Goal: Task Accomplishment & Management: Use online tool/utility

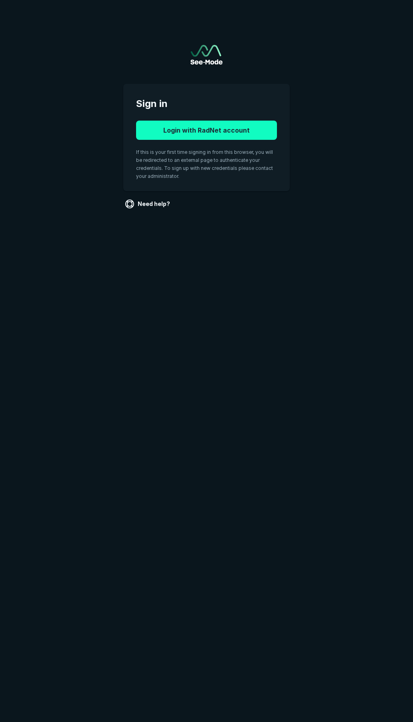
click at [198, 121] on button "Login with RadNet account" at bounding box center [206, 130] width 141 height 19
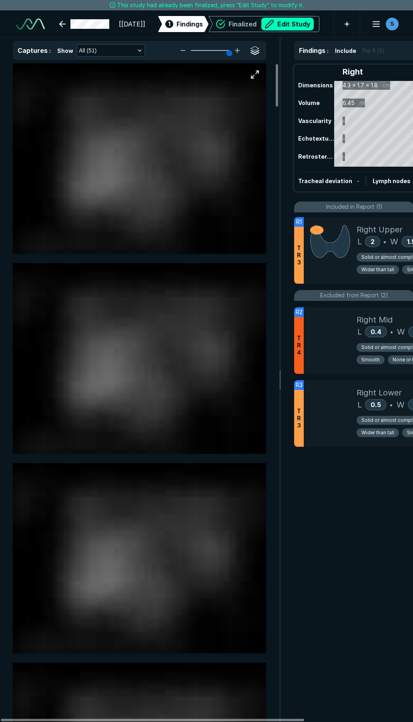
scroll to position [4090, 2889]
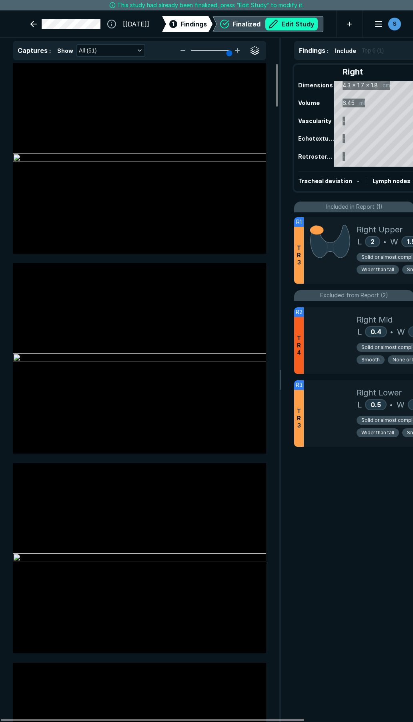
click at [298, 22] on button "Edit Study" at bounding box center [292, 24] width 52 height 13
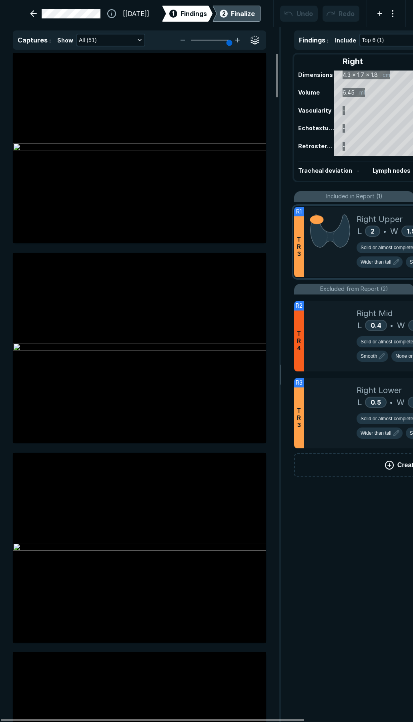
scroll to position [4137, 2889]
click at [337, 264] on div at bounding box center [330, 242] width 53 height 70
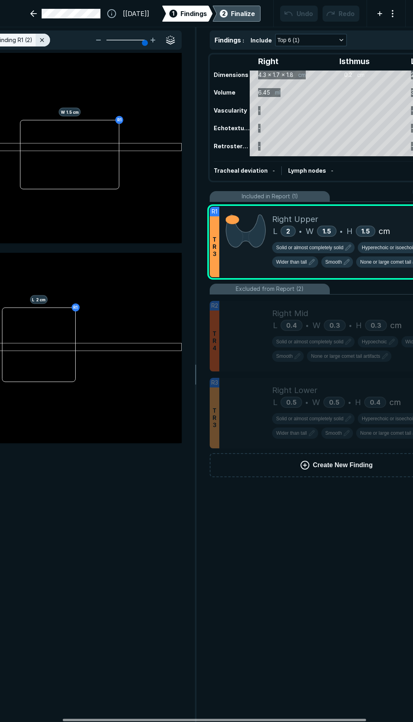
scroll to position [0, 85]
drag, startPoint x: 292, startPoint y: 719, endPoint x: 354, endPoint y: 713, distance: 62.8
click at [354, 718] on div at bounding box center [215, 719] width 304 height 2
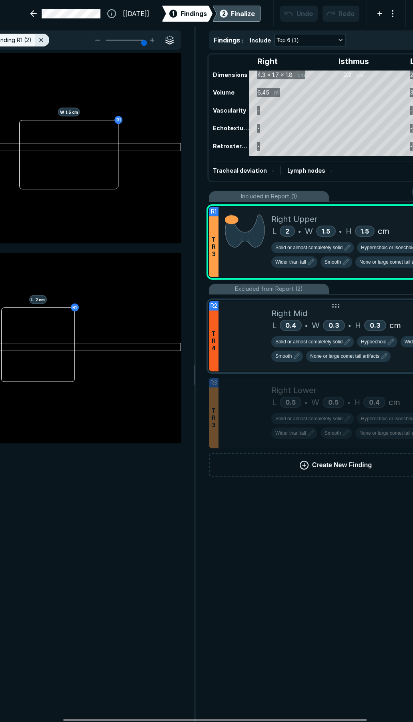
click at [250, 348] on div at bounding box center [245, 336] width 53 height 70
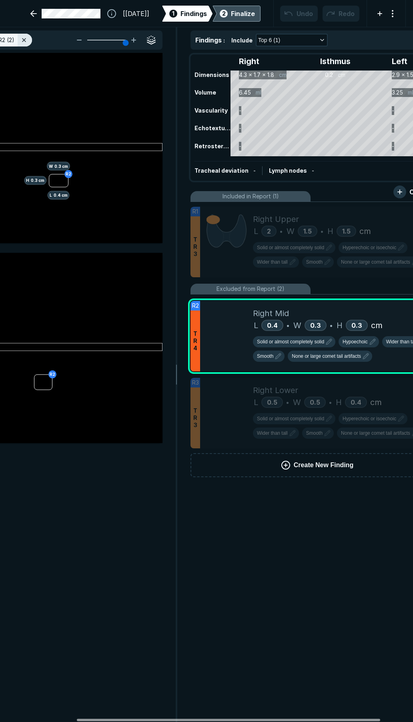
scroll to position [0, 105]
drag, startPoint x: 279, startPoint y: 719, endPoint x: 293, endPoint y: 710, distance: 16.4
click at [293, 718] on div at bounding box center [229, 719] width 304 height 2
click at [291, 342] on span "Solid or almost completely solid" at bounding box center [289, 341] width 67 height 7
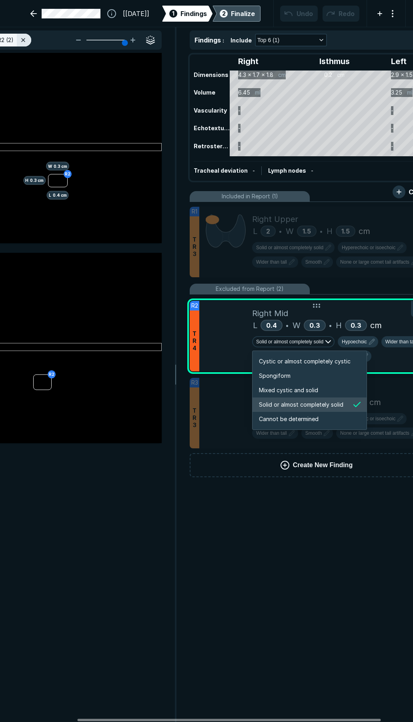
scroll to position [1336, 1538]
click at [291, 388] on span "Mixed cystic and solid" at bounding box center [288, 390] width 59 height 9
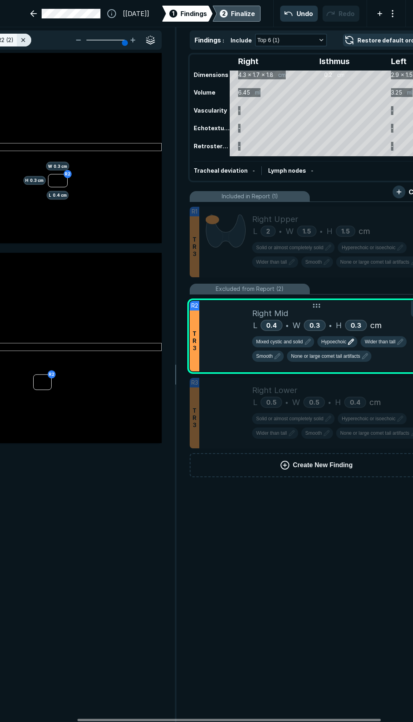
click at [332, 341] on span "Hypoechoic" at bounding box center [334, 341] width 25 height 7
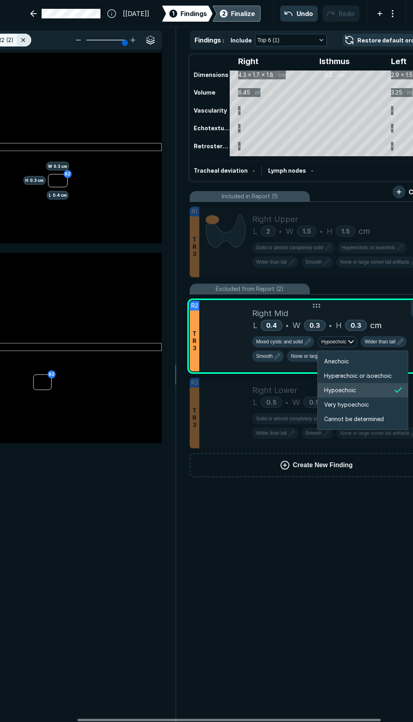
scroll to position [1336, 1435]
click at [338, 378] on span "Hyperechoic or isoechoic" at bounding box center [358, 375] width 68 height 9
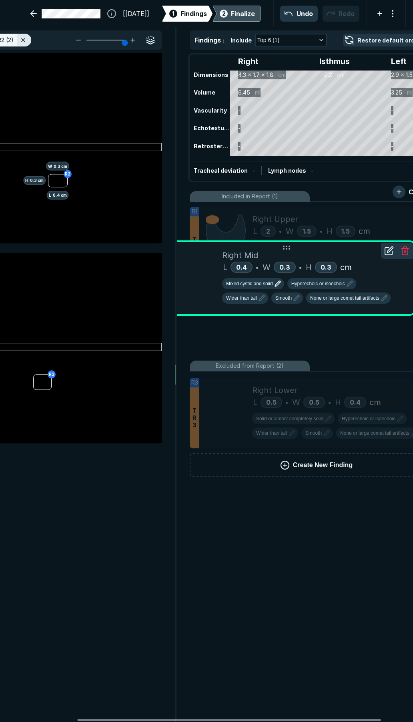
drag, startPoint x: 235, startPoint y: 344, endPoint x: 236, endPoint y: 287, distance: 57.7
click at [236, 287] on div "R2 T R 2 Right Mid L 0.4 • W 0.3 • H 0.3 cm Mixed cystic and solid Hyperechoic …" at bounding box center [287, 278] width 254 height 70
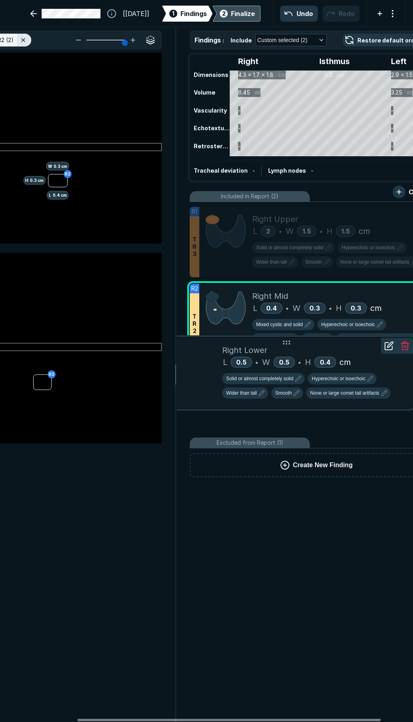
drag, startPoint x: 235, startPoint y: 408, endPoint x: 236, endPoint y: 368, distance: 40.1
click at [236, 368] on div "R3 T R 3 Right Lower L 0.5 • W 0.5 • H 0.4 cm Solid or almost completely solid …" at bounding box center [287, 373] width 254 height 70
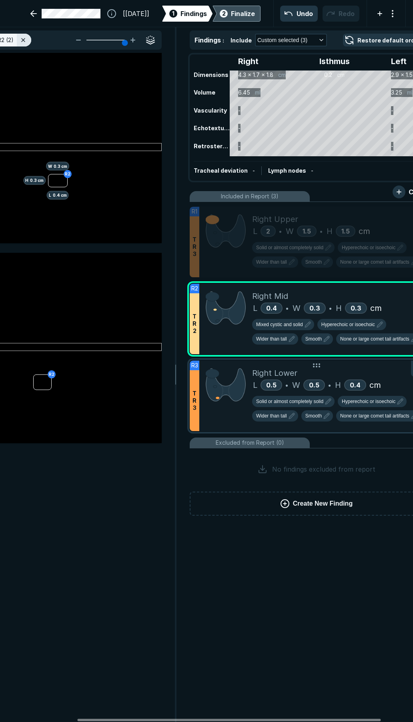
scroll to position [3145, 2157]
click at [221, 417] on div at bounding box center [225, 395] width 53 height 70
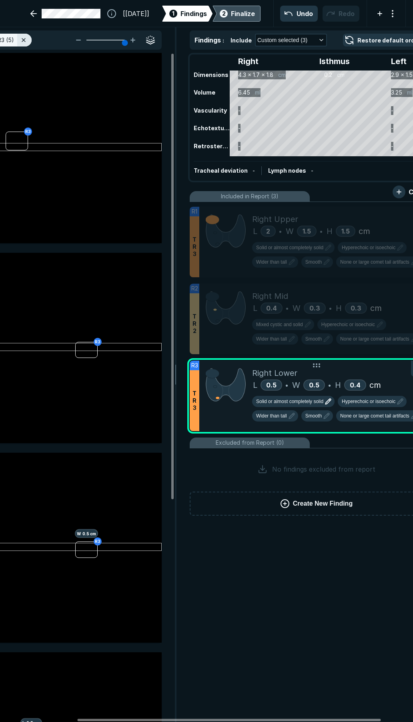
click at [288, 403] on span "Solid or almost completely solid" at bounding box center [289, 401] width 67 height 7
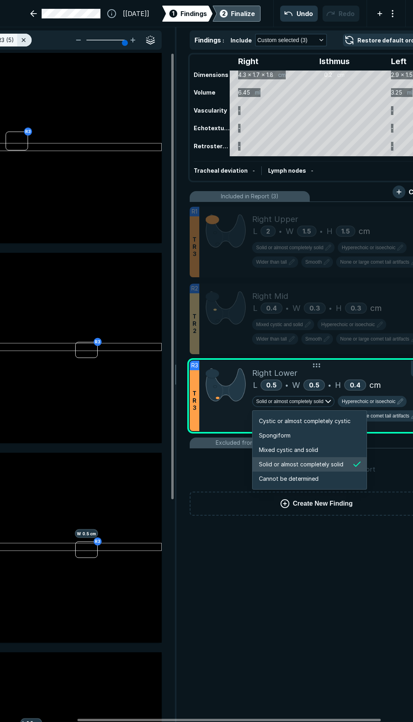
scroll to position [1336, 1538]
click at [289, 448] on span "Mixed cystic and solid" at bounding box center [288, 449] width 59 height 9
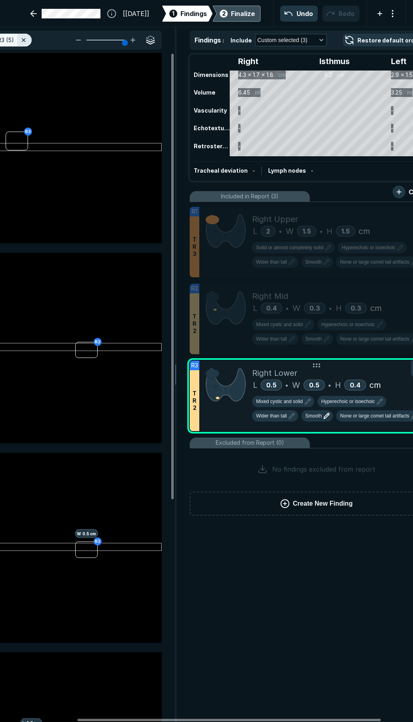
click at [321, 421] on button "Smooth" at bounding box center [318, 415] width 32 height 11
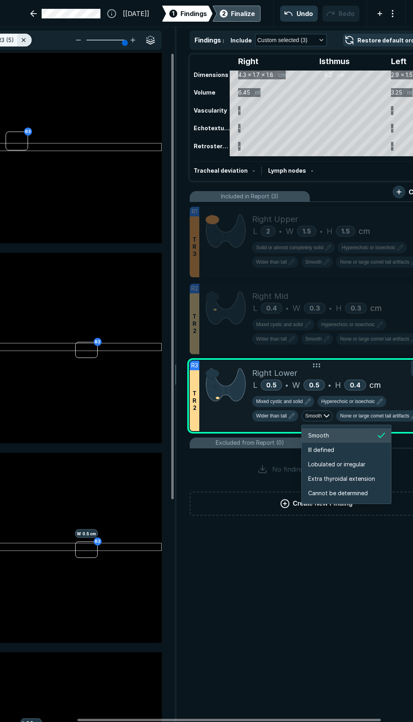
scroll to position [1336, 1425]
click at [320, 453] on span "Ill defined" at bounding box center [321, 449] width 26 height 9
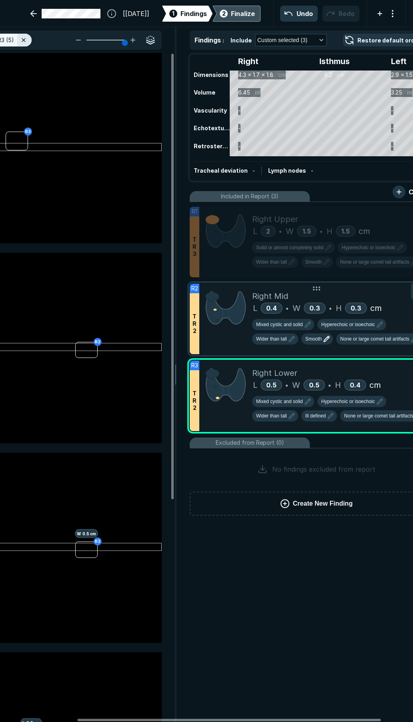
click at [317, 342] on span "Smooth" at bounding box center [314, 338] width 16 height 7
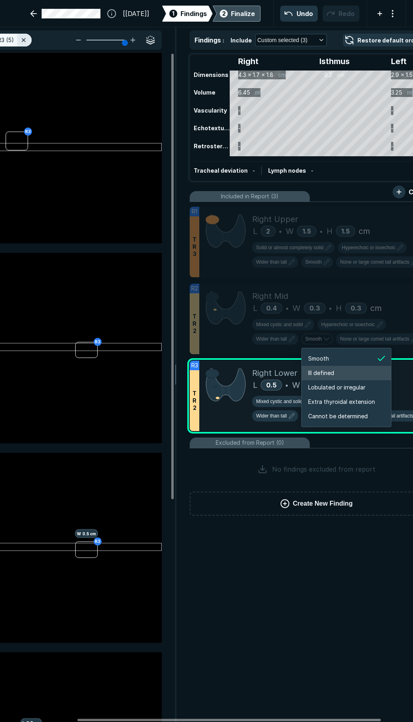
click at [314, 376] on span "Ill defined" at bounding box center [321, 372] width 26 height 9
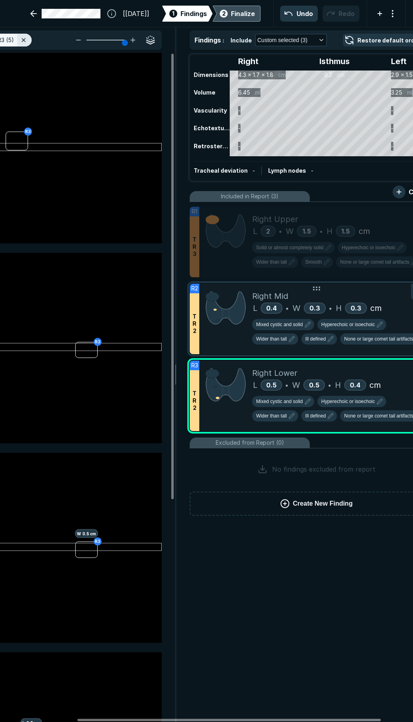
click at [222, 345] on div at bounding box center [225, 319] width 53 height 70
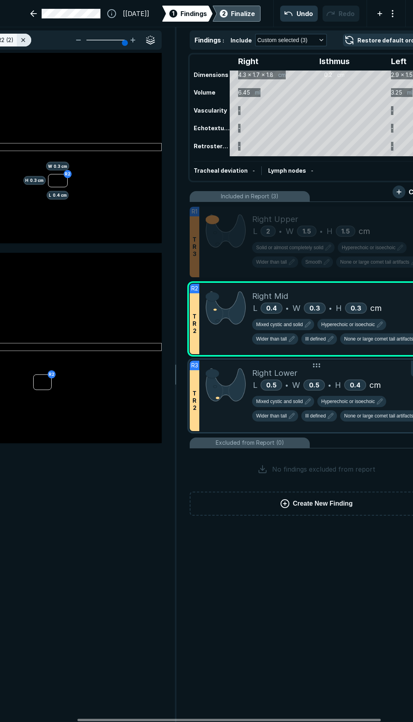
click at [240, 424] on div at bounding box center [225, 395] width 53 height 70
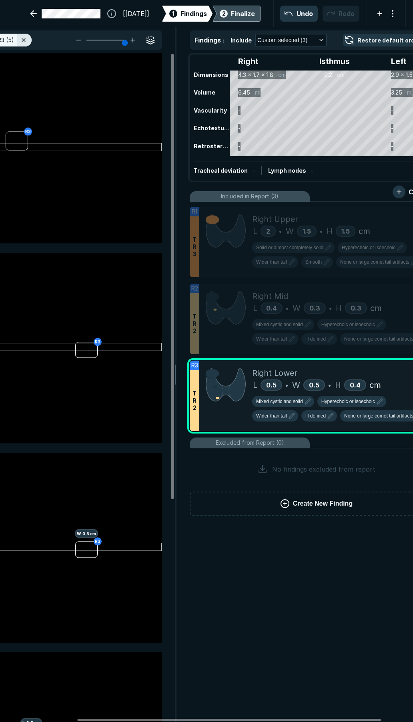
click at [231, 17] on div "Finalize" at bounding box center [243, 14] width 24 height 10
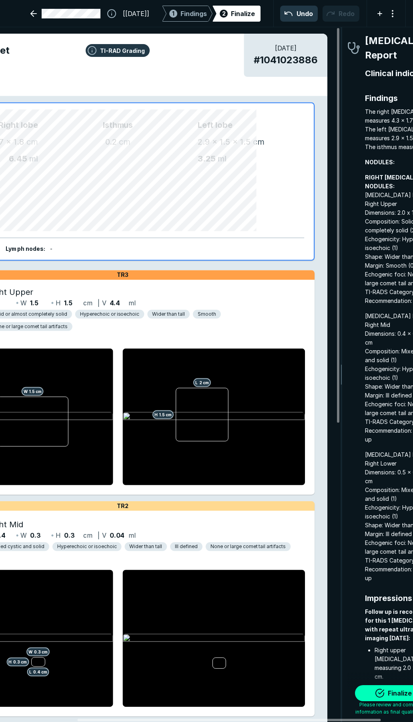
scroll to position [4073, 2903]
click at [380, 696] on button "Finalize" at bounding box center [395, 693] width 80 height 16
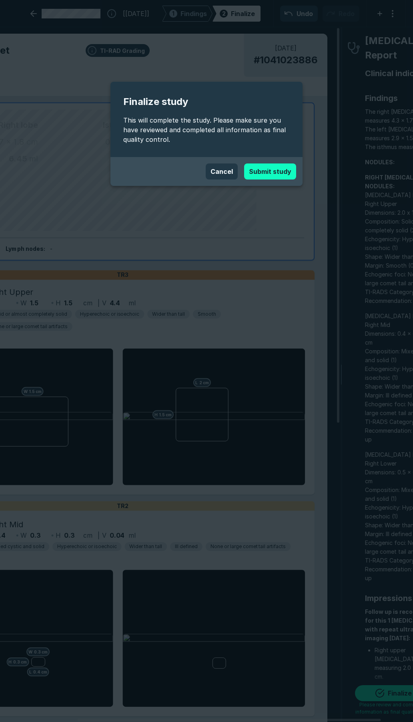
click at [257, 170] on button "Submit study" at bounding box center [270, 171] width 52 height 16
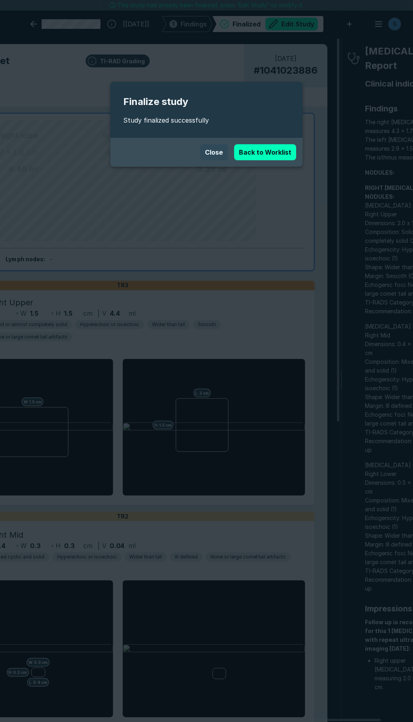
click at [208, 152] on button "Close" at bounding box center [214, 152] width 28 height 16
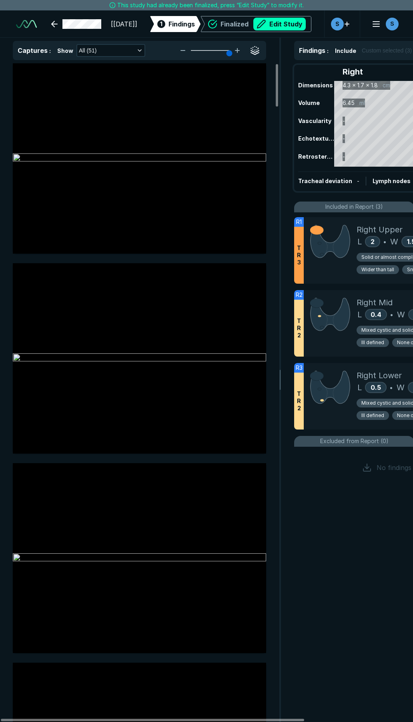
scroll to position [4090, 2889]
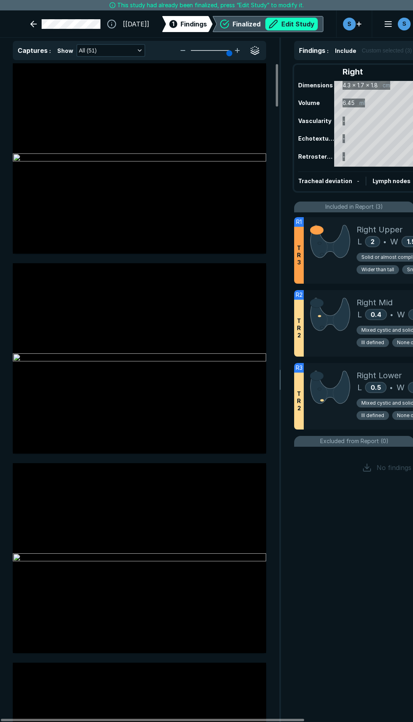
click at [273, 23] on button "Edit Study" at bounding box center [292, 24] width 52 height 13
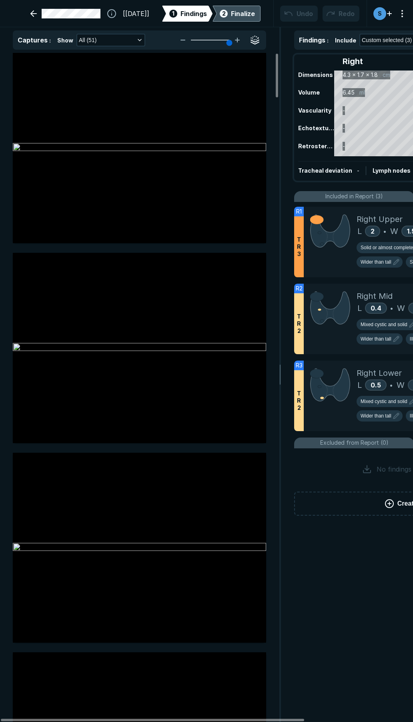
scroll to position [4137, 2889]
click at [336, 269] on div at bounding box center [330, 242] width 53 height 70
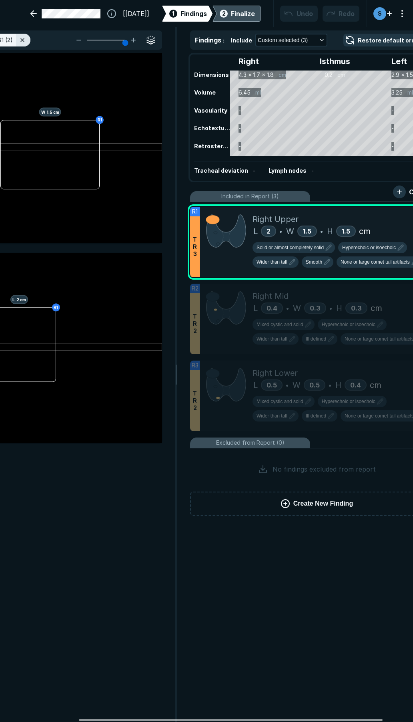
scroll to position [0, 107]
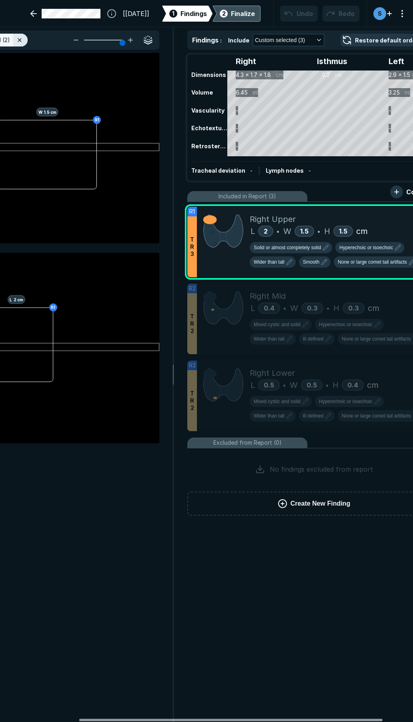
drag, startPoint x: 260, startPoint y: 718, endPoint x: 339, endPoint y: 711, distance: 78.8
click at [339, 718] on div at bounding box center [231, 719] width 304 height 2
click at [341, 245] on span "Hyperechoic or isoechoic" at bounding box center [367, 247] width 54 height 7
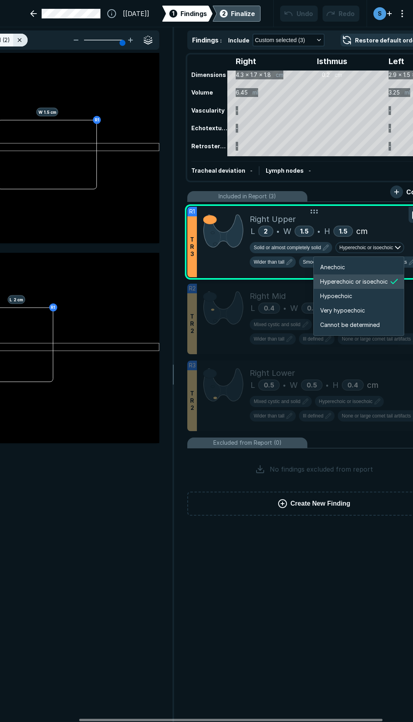
scroll to position [1336, 1435]
click at [340, 290] on li "Hypoechoic" at bounding box center [359, 296] width 90 height 14
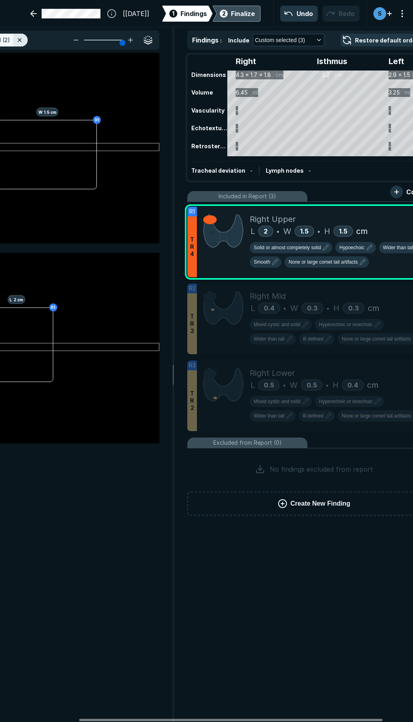
click at [241, 12] on div "Finalize" at bounding box center [243, 14] width 24 height 10
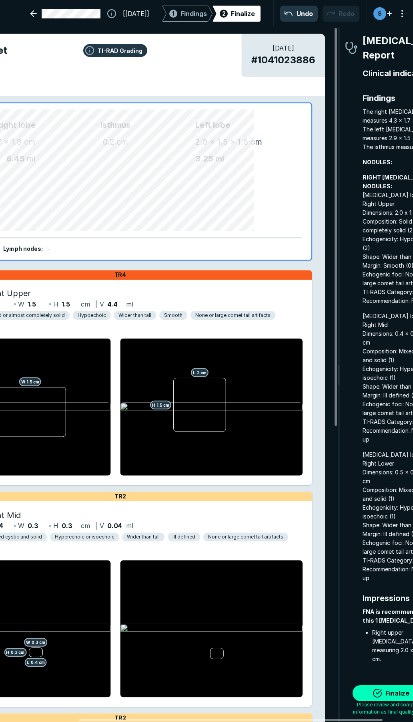
scroll to position [4108, 1447]
click at [379, 690] on button "Finalize" at bounding box center [393, 693] width 80 height 16
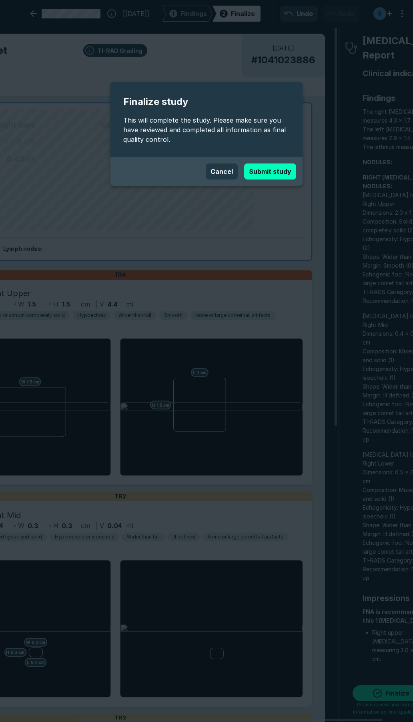
click at [215, 173] on button "Cancel" at bounding box center [222, 171] width 32 height 16
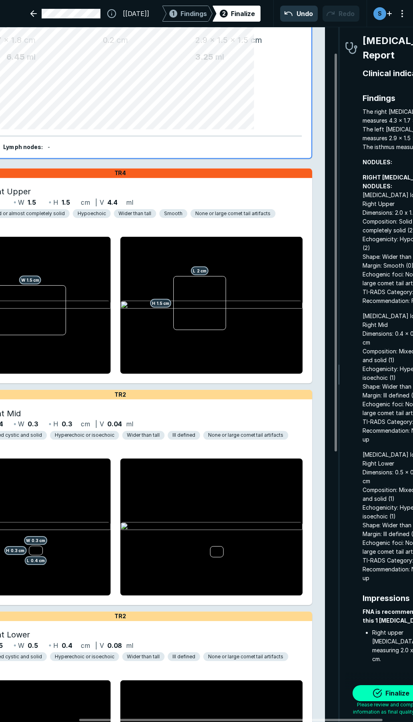
scroll to position [40, 0]
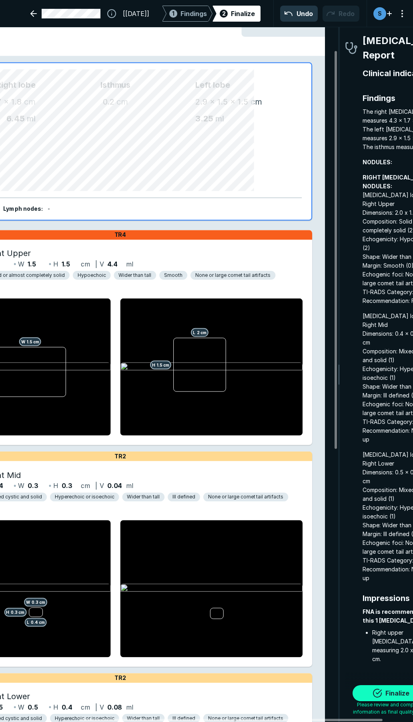
click at [376, 689] on button "Finalize" at bounding box center [393, 693] width 80 height 16
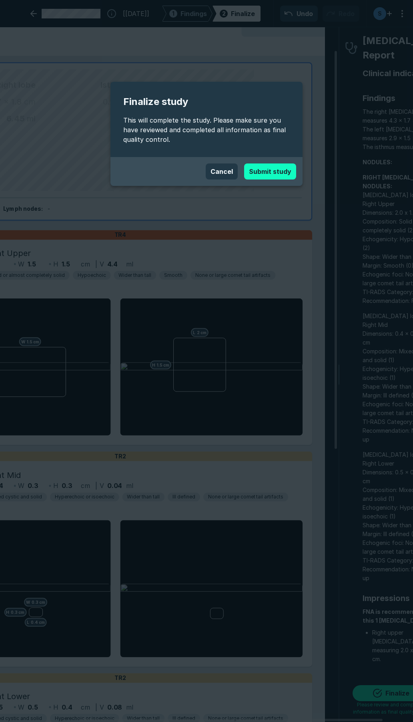
click at [256, 168] on button "Submit study" at bounding box center [270, 171] width 52 height 16
